Goal: Navigation & Orientation: Understand site structure

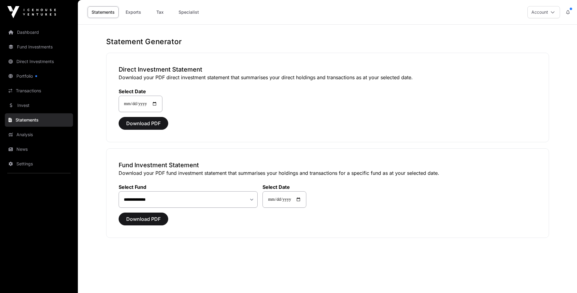
click at [49, 45] on link "Fund Investments" at bounding box center [39, 46] width 68 height 13
click at [32, 45] on link "Fund Investments" at bounding box center [39, 46] width 68 height 13
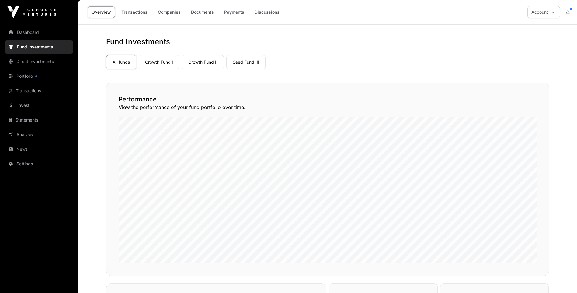
click at [244, 60] on link "Seed Fund III" at bounding box center [245, 62] width 39 height 14
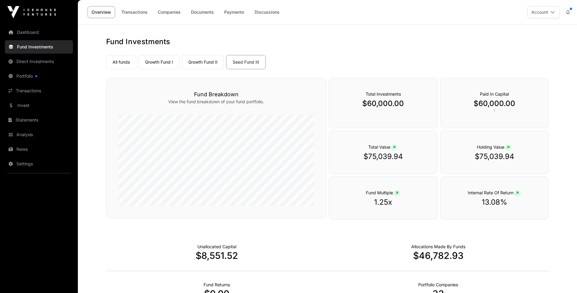
click at [23, 74] on link "Portfolio" at bounding box center [39, 75] width 68 height 13
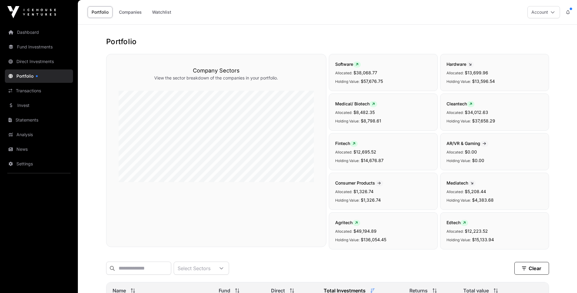
click at [135, 11] on link "Companies" at bounding box center [130, 12] width 31 height 12
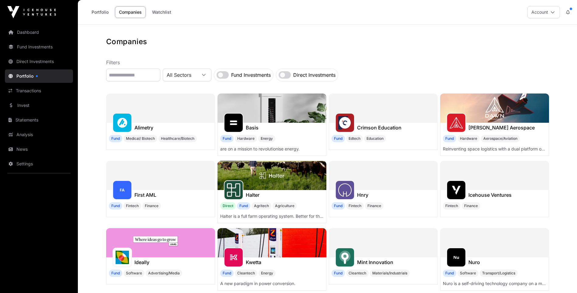
click at [29, 33] on link "Dashboard" at bounding box center [39, 32] width 68 height 13
